Goal: Task Accomplishment & Management: Manage account settings

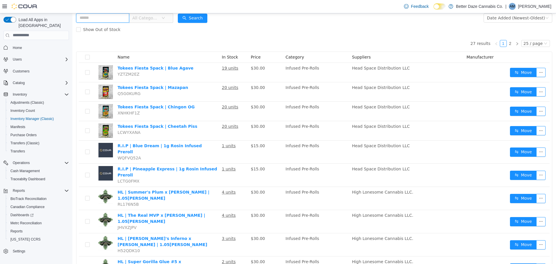
scroll to position [33, 0]
click at [531, 4] on p "Andy Moreno" at bounding box center [535, 6] width 33 height 7
click at [509, 57] on span "Sign Out" at bounding box center [515, 57] width 16 height 6
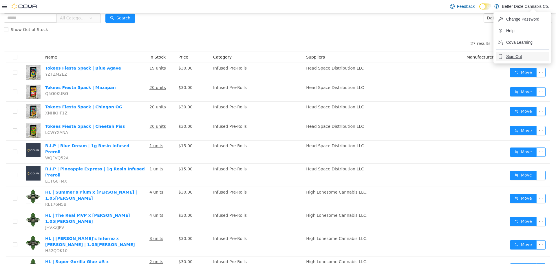
click at [509, 57] on span "Sign Out" at bounding box center [515, 57] width 16 height 6
